Goal: Task Accomplishment & Management: Use online tool/utility

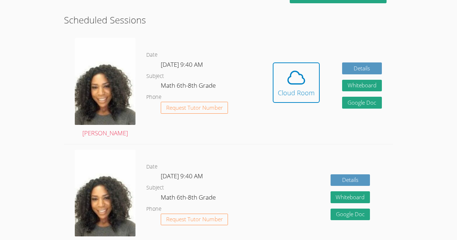
scroll to position [177, 0]
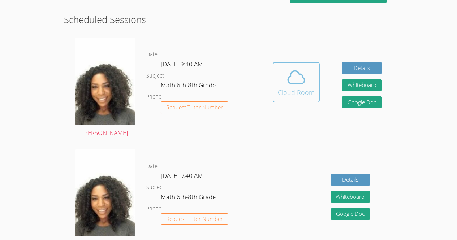
click at [291, 91] on div "Cloud Room" at bounding box center [296, 93] width 37 height 10
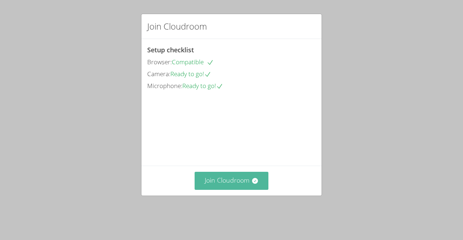
click at [214, 190] on button "Join Cloudroom" at bounding box center [232, 181] width 74 height 18
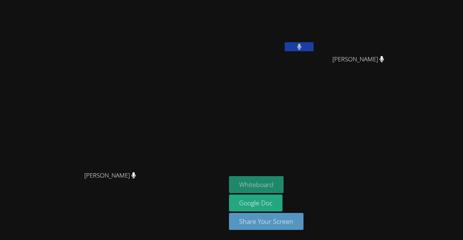
click at [284, 183] on button "Whiteboard" at bounding box center [256, 184] width 55 height 17
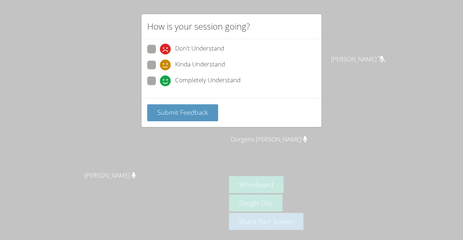
click at [160, 86] on span at bounding box center [160, 86] width 0 height 0
click at [160, 82] on input "Completely Understand" at bounding box center [163, 80] width 6 height 6
radio input "true"
click at [193, 125] on div "Submit Feedback" at bounding box center [231, 112] width 180 height 29
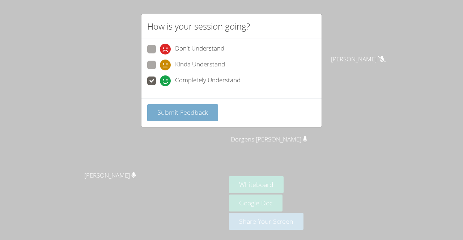
click at [191, 118] on button "Submit Feedback" at bounding box center [182, 113] width 71 height 17
